Goal: Information Seeking & Learning: Learn about a topic

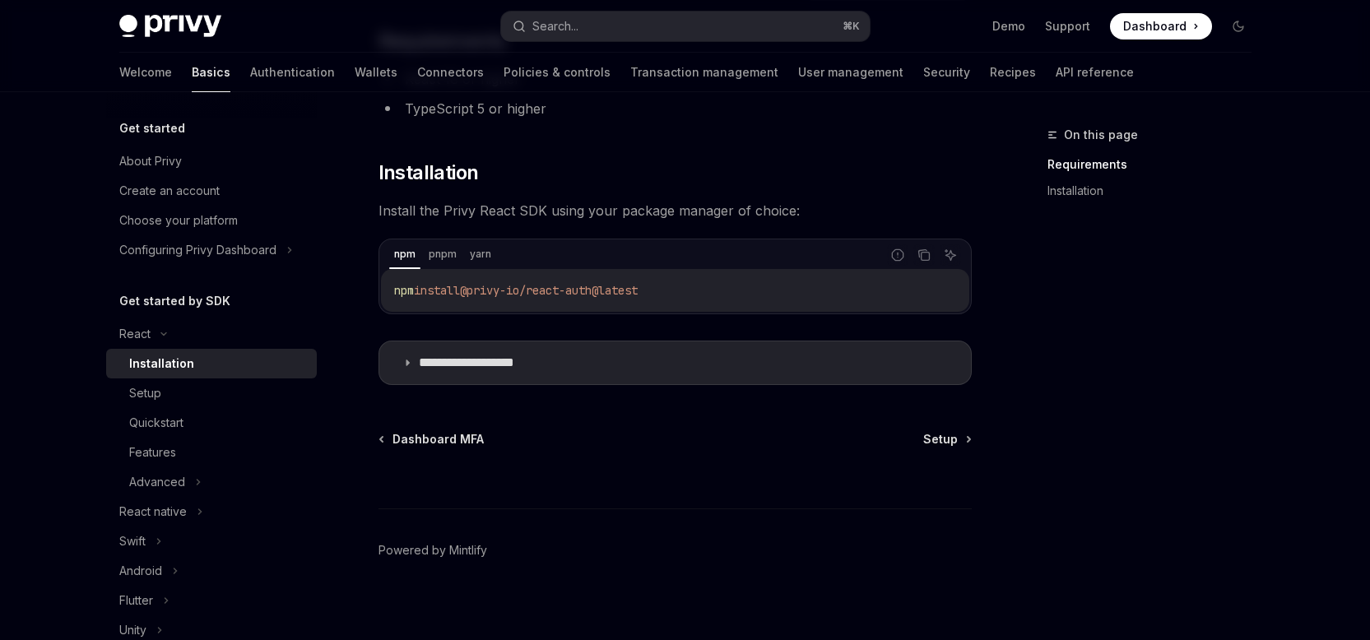
scroll to position [181, 0]
click at [146, 397] on div "Setup" at bounding box center [145, 393] width 32 height 20
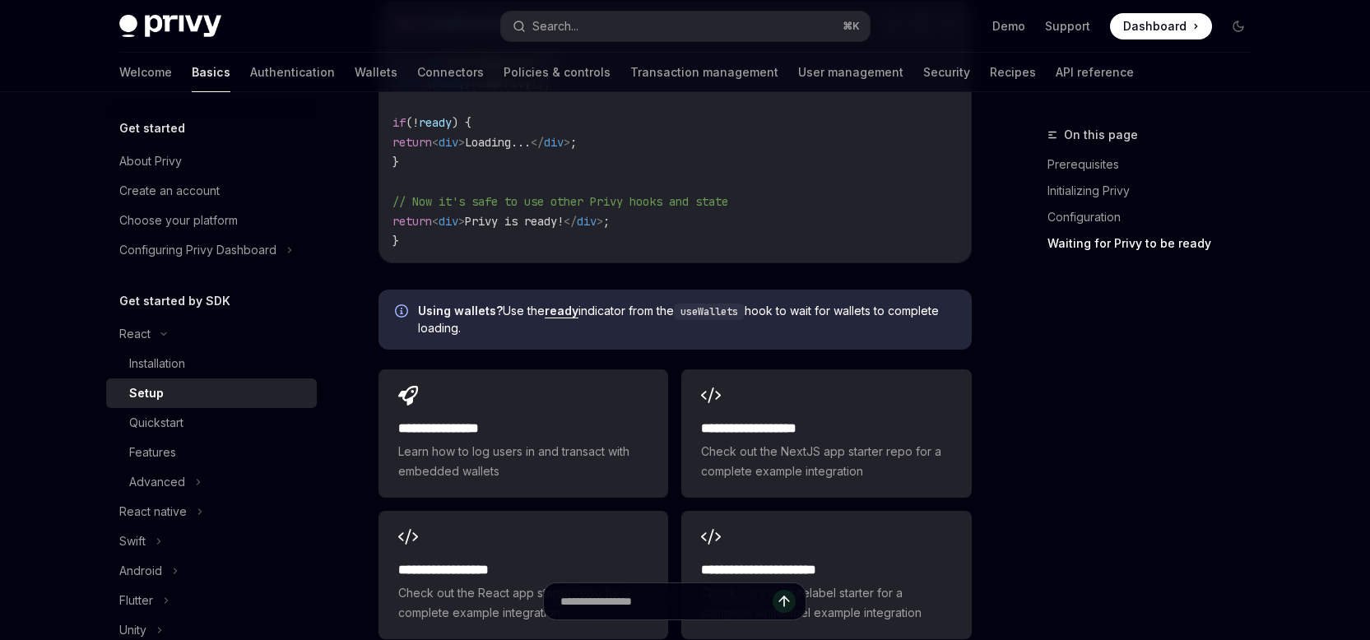
scroll to position [2207, 0]
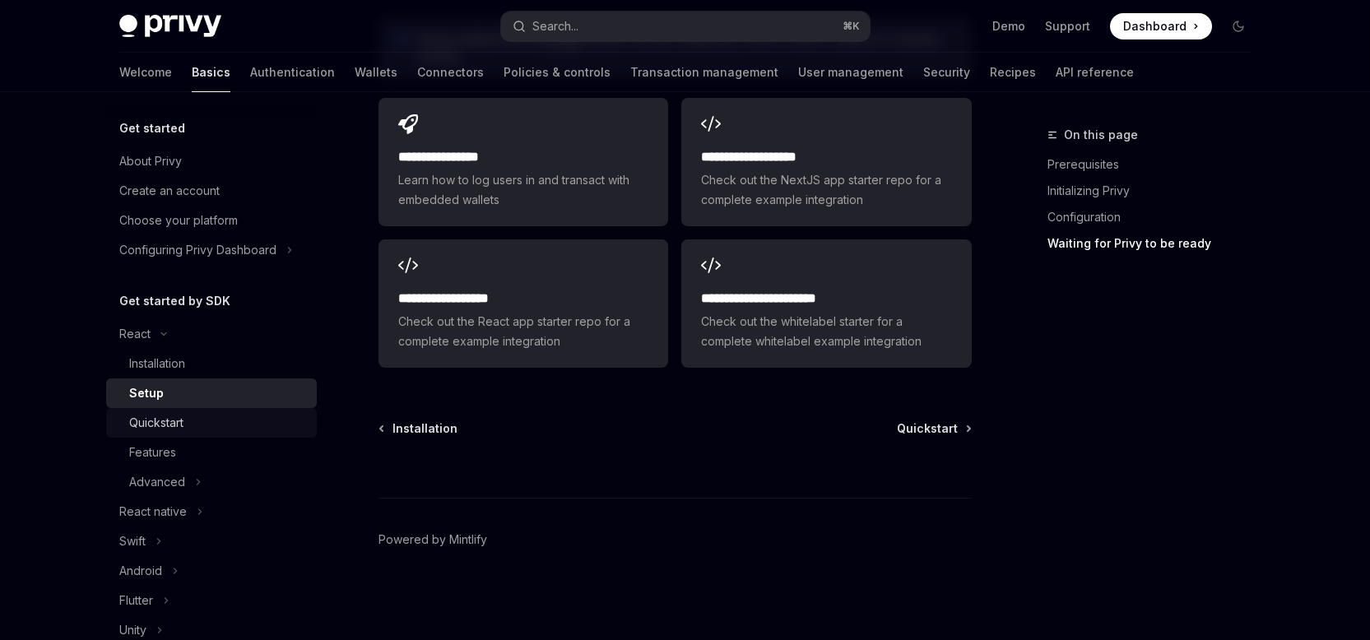
click at [132, 433] on link "Quickstart" at bounding box center [211, 423] width 211 height 30
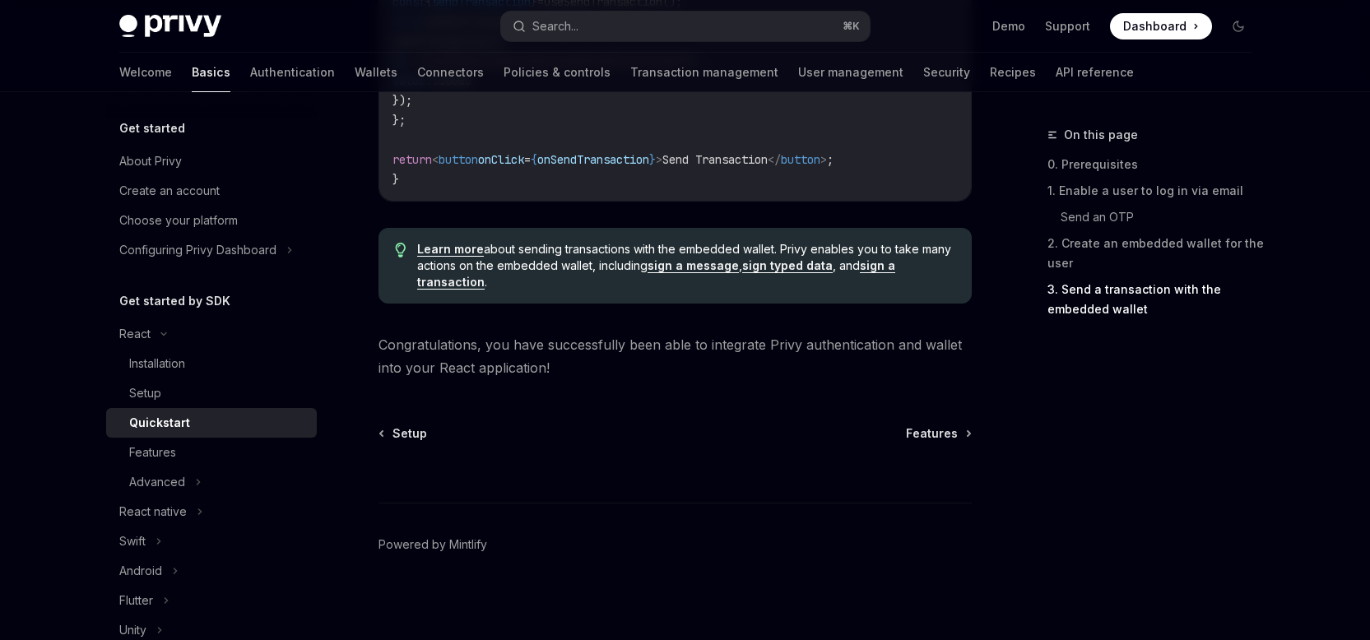
scroll to position [1768, 0]
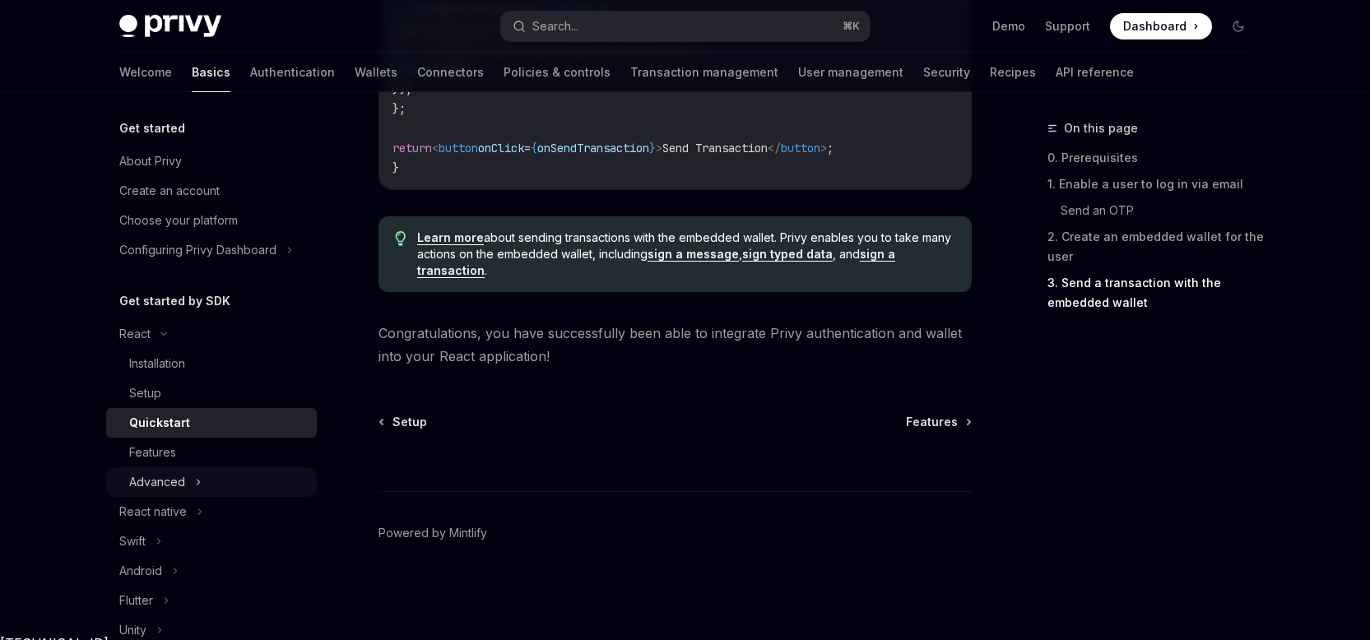
click at [190, 488] on div "Advanced" at bounding box center [211, 482] width 211 height 30
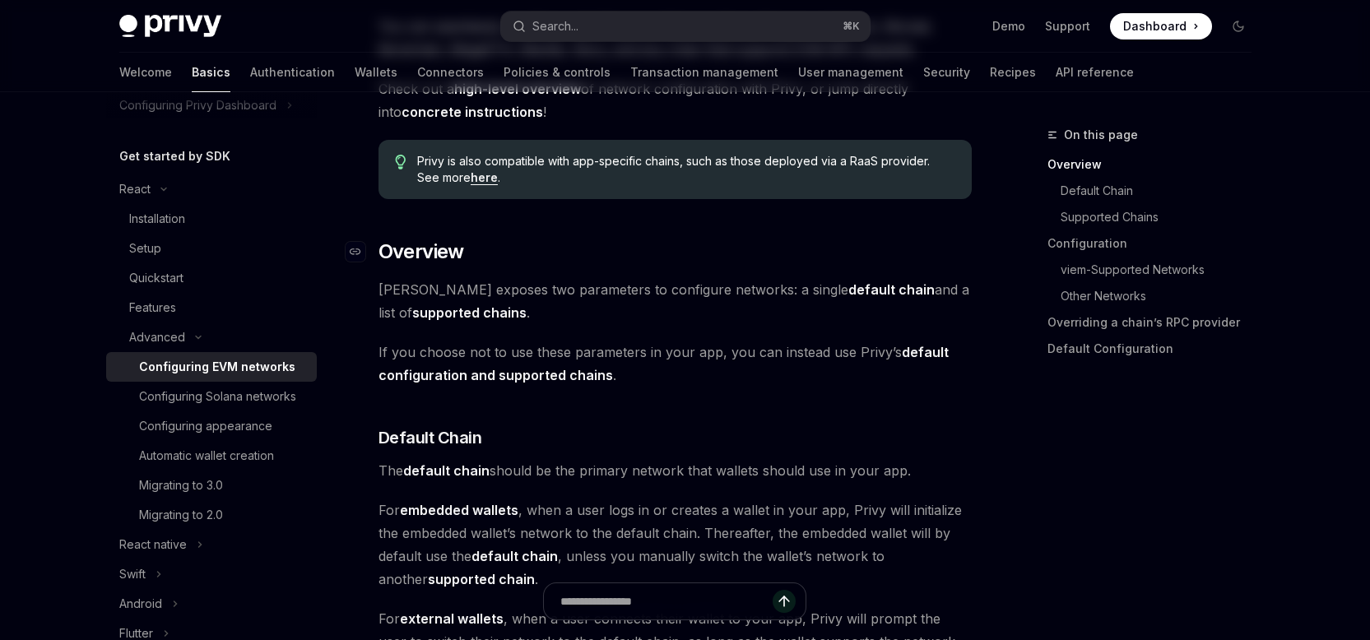
scroll to position [293, 0]
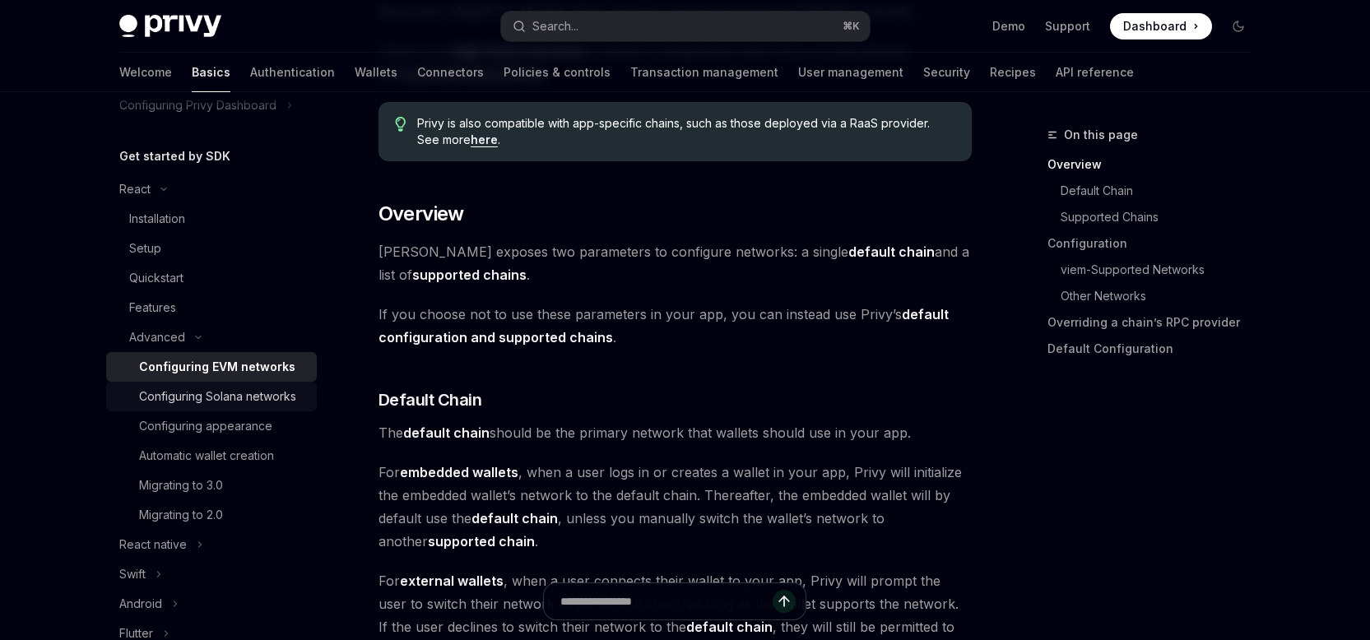
click at [231, 406] on div "Configuring Solana networks" at bounding box center [217, 397] width 157 height 20
type textarea "*"
